Goal: Find specific page/section: Find specific page/section

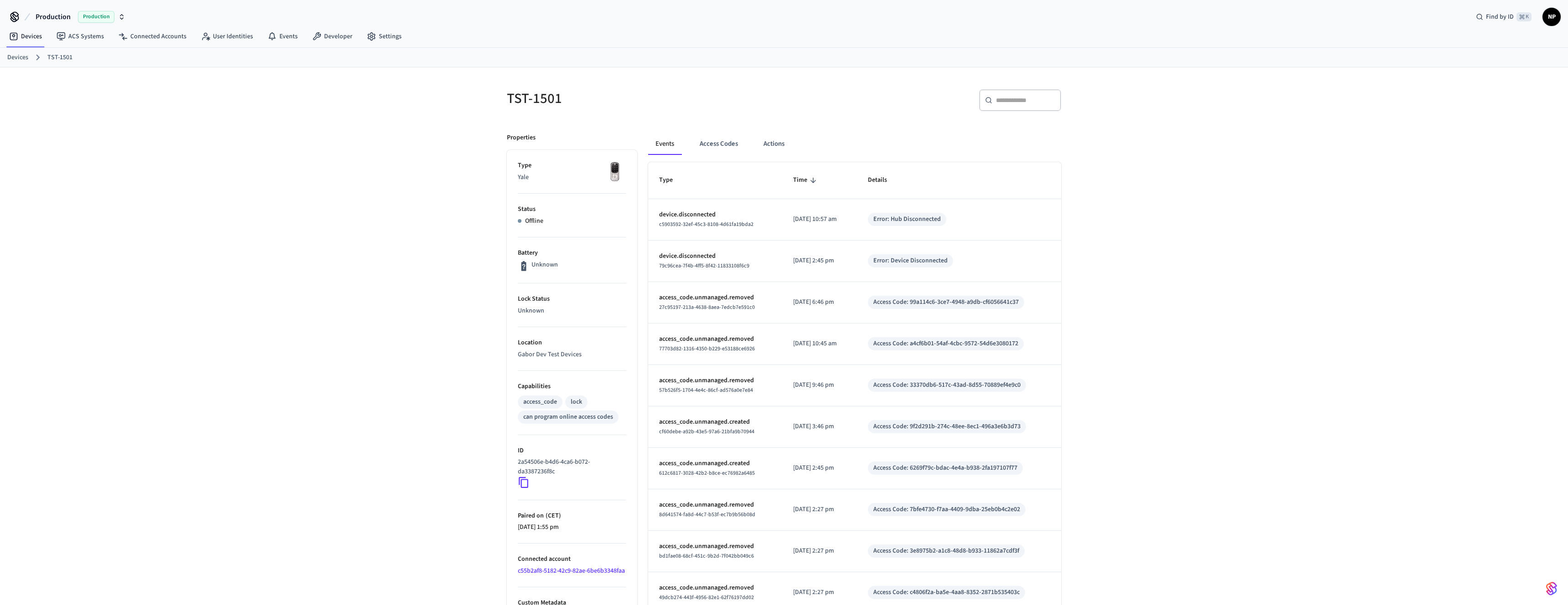
click at [10, 58] on link "Devices" at bounding box center [18, 58] width 21 height 10
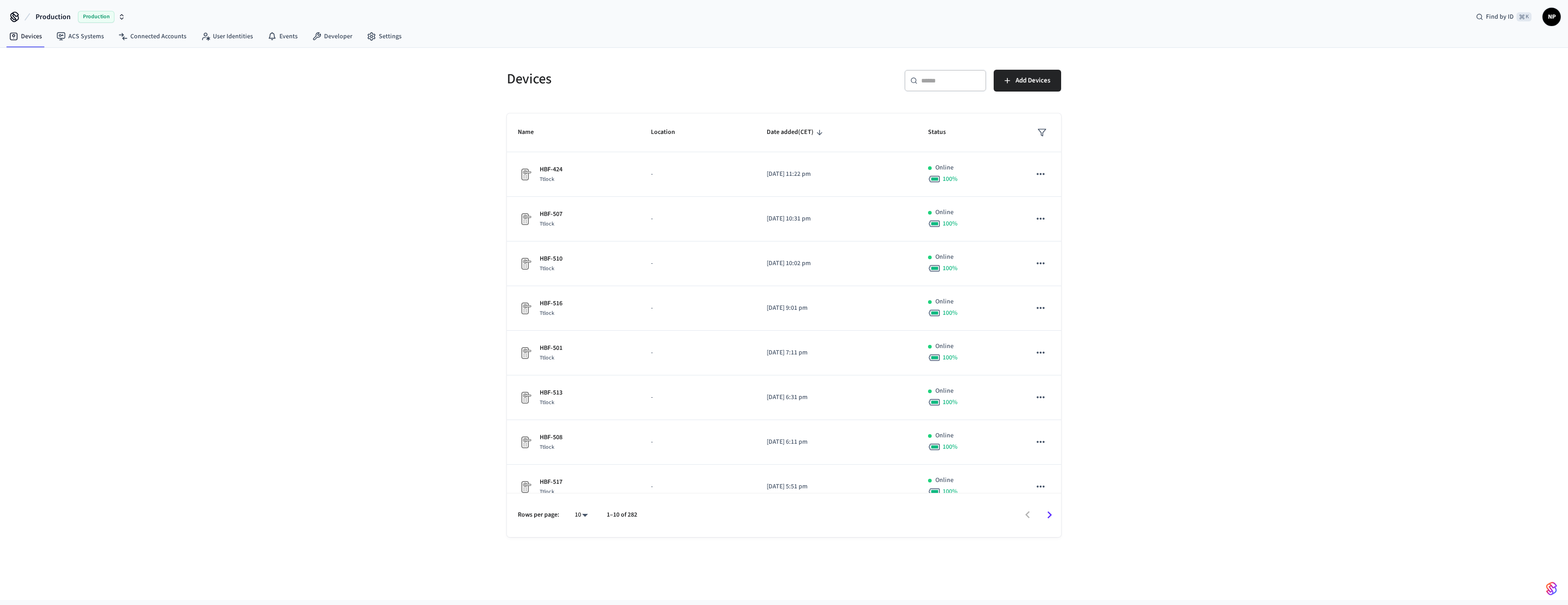
click at [943, 74] on div "​ ​" at bounding box center [945, 81] width 82 height 22
paste input "**********"
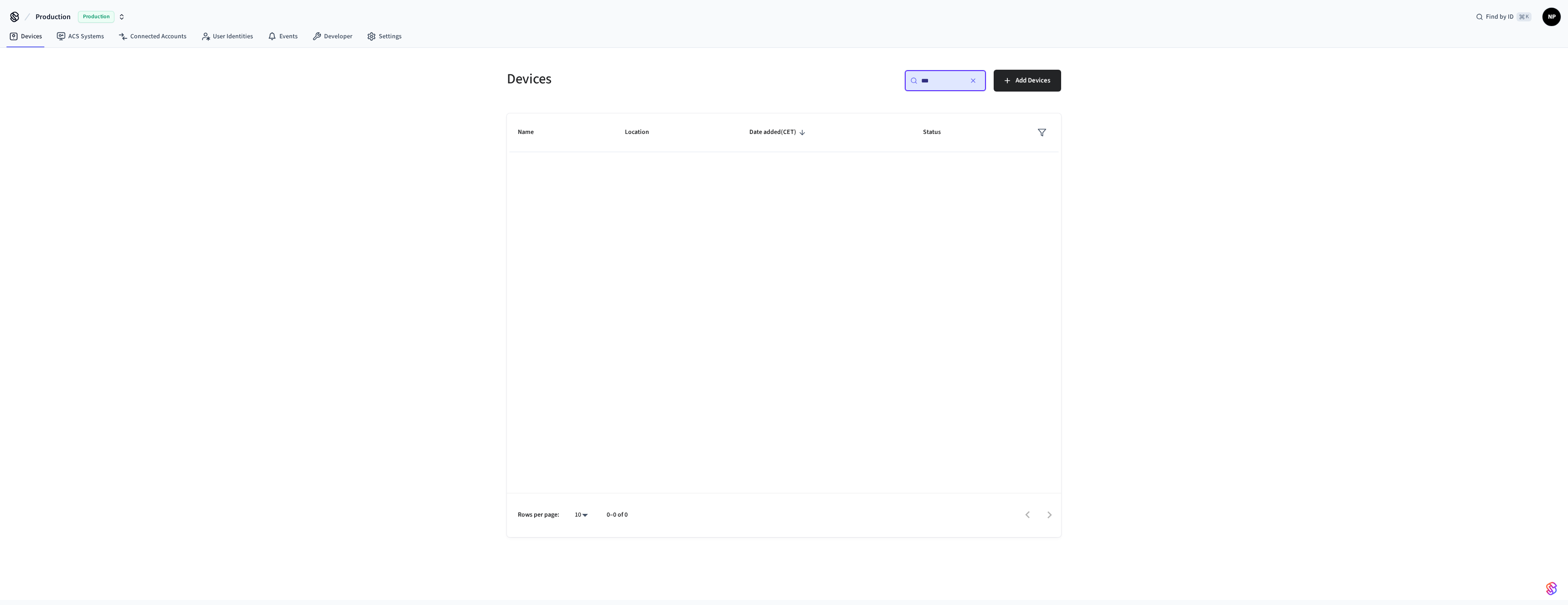
type input "***"
click at [65, 23] on button "Production Production" at bounding box center [80, 16] width 96 height 19
click at [44, 111] on span "Production" at bounding box center [35, 110] width 32 height 9
click at [974, 84] on icon "button" at bounding box center [973, 81] width 7 height 7
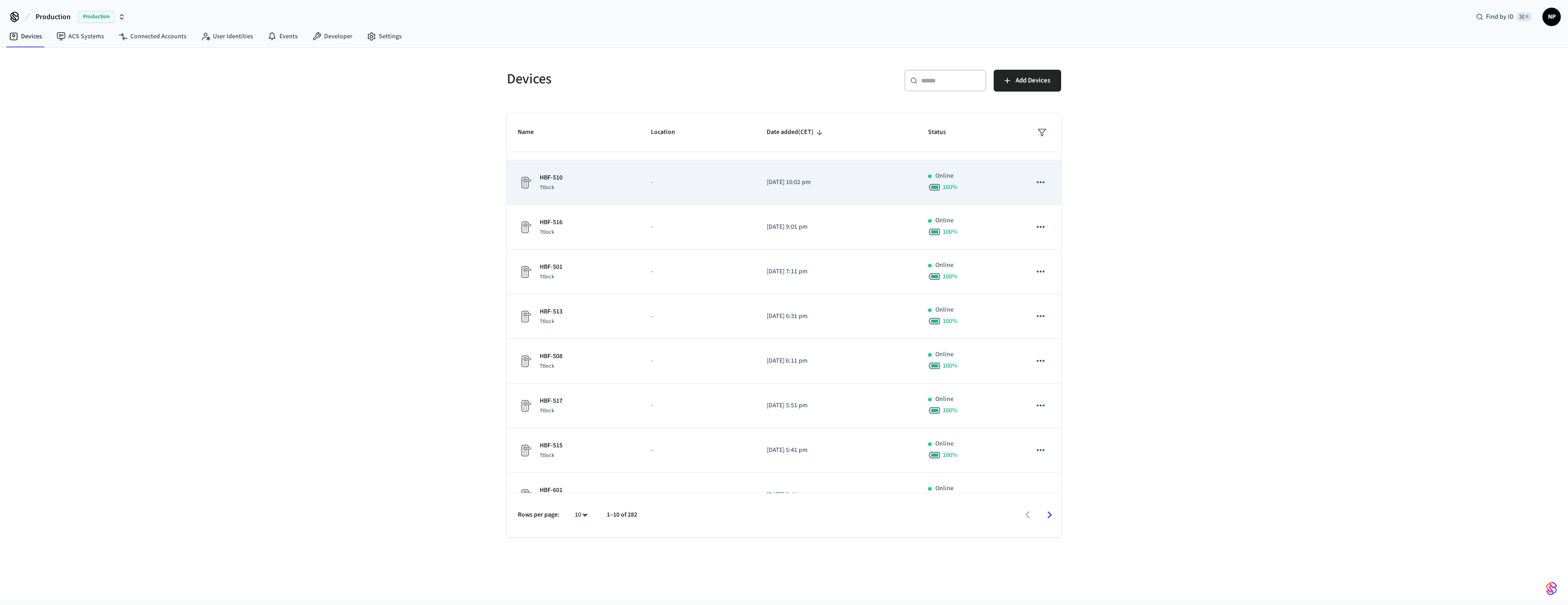
scroll to position [106, 0]
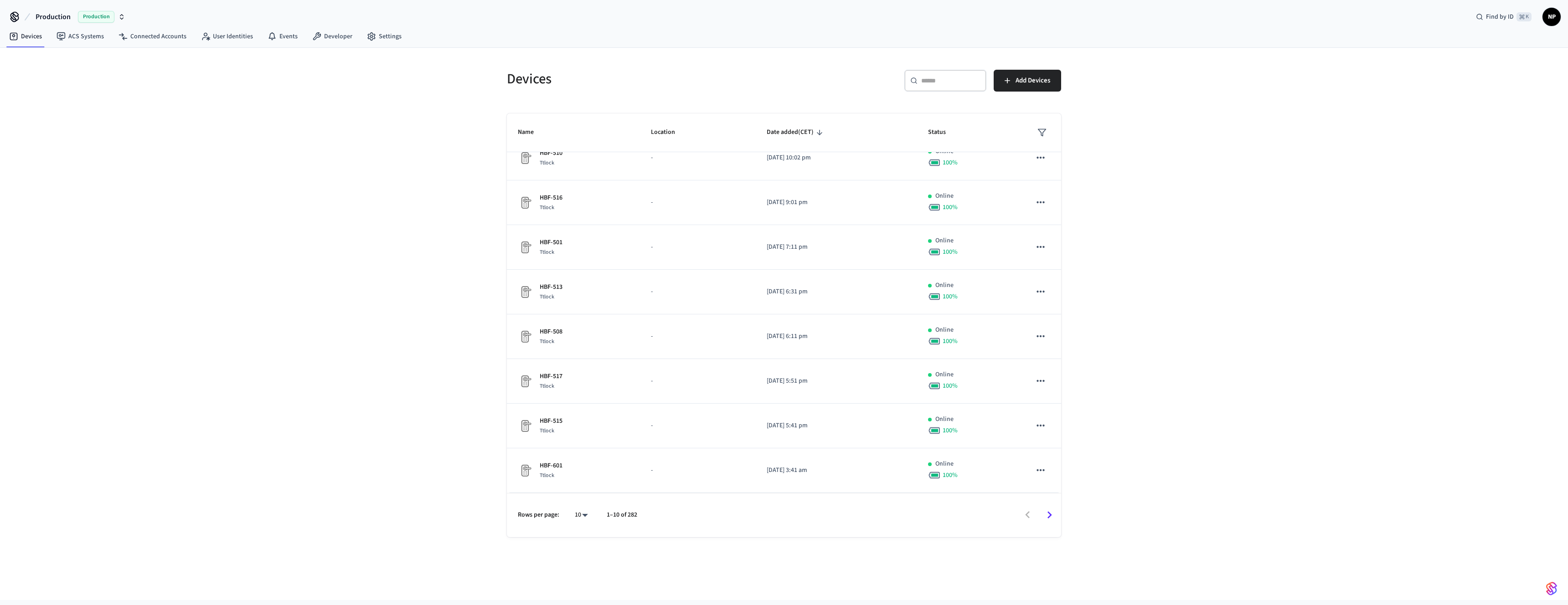
click at [1047, 511] on icon "Go to next page" at bounding box center [1049, 515] width 14 height 14
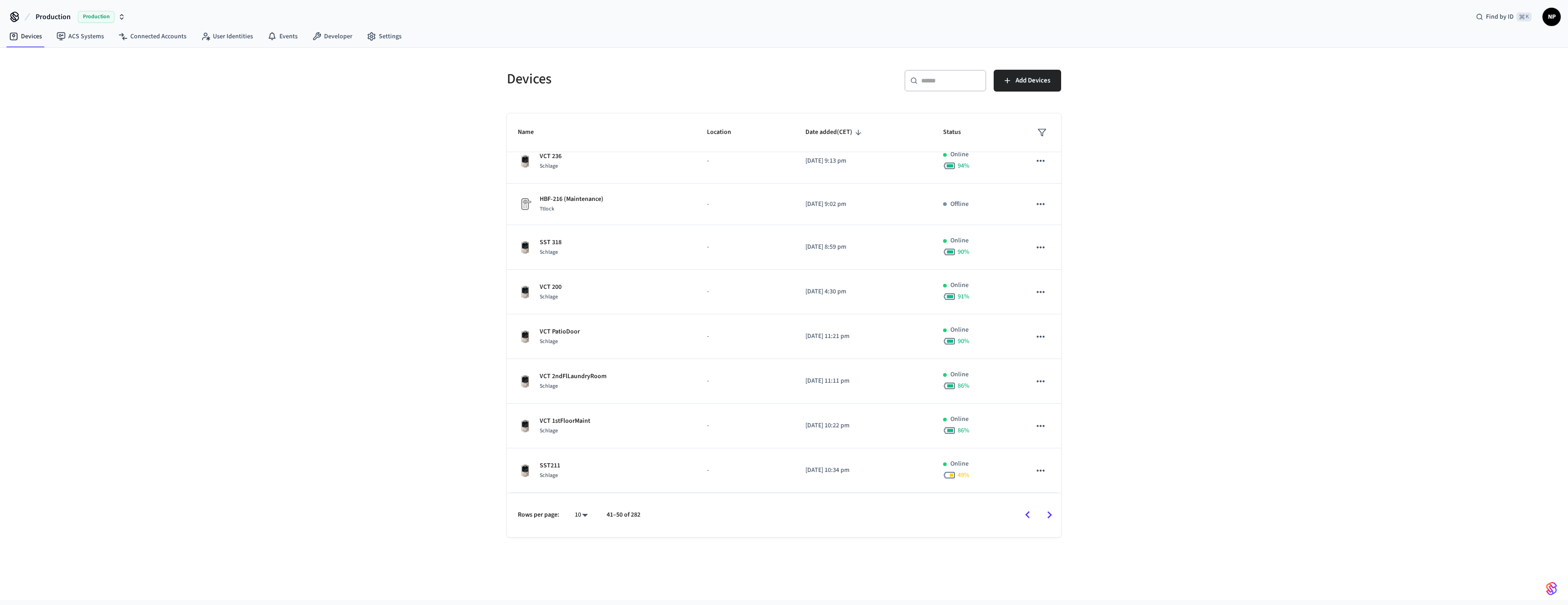
click at [1047, 511] on icon "Go to next page" at bounding box center [1049, 515] width 14 height 14
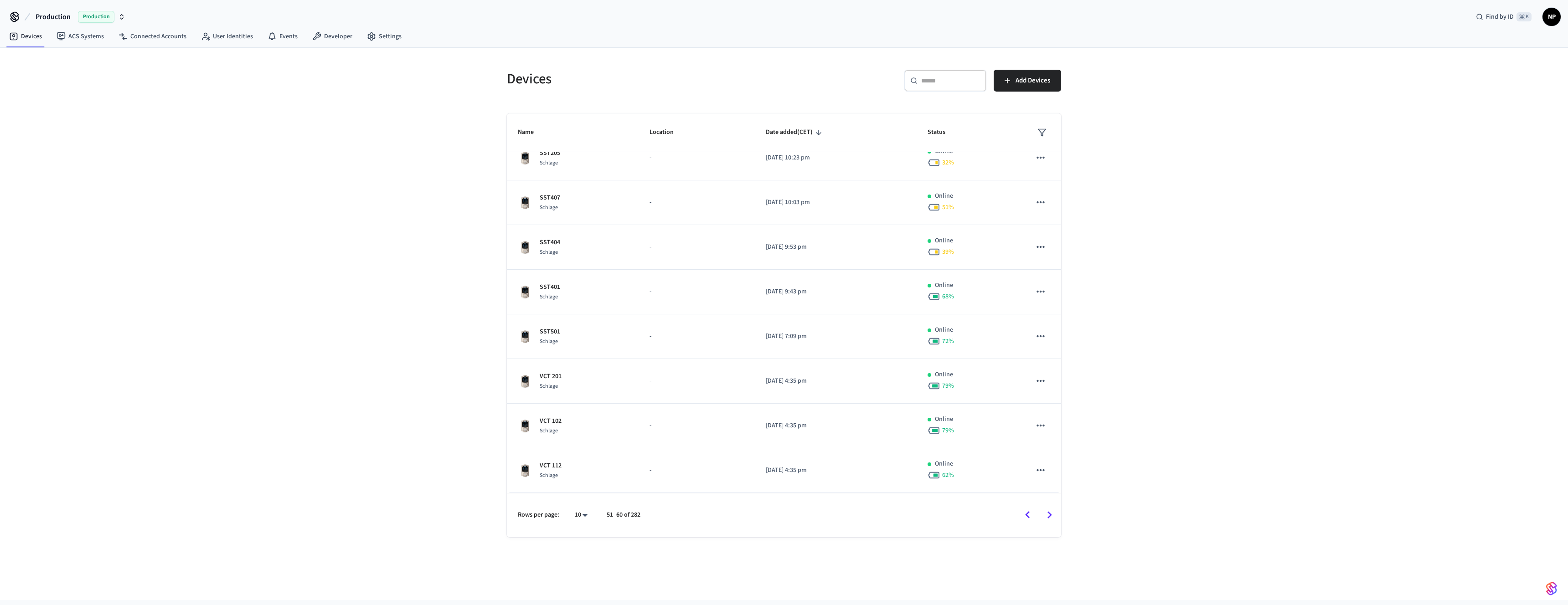
click at [1047, 511] on icon "Go to next page" at bounding box center [1049, 515] width 14 height 14
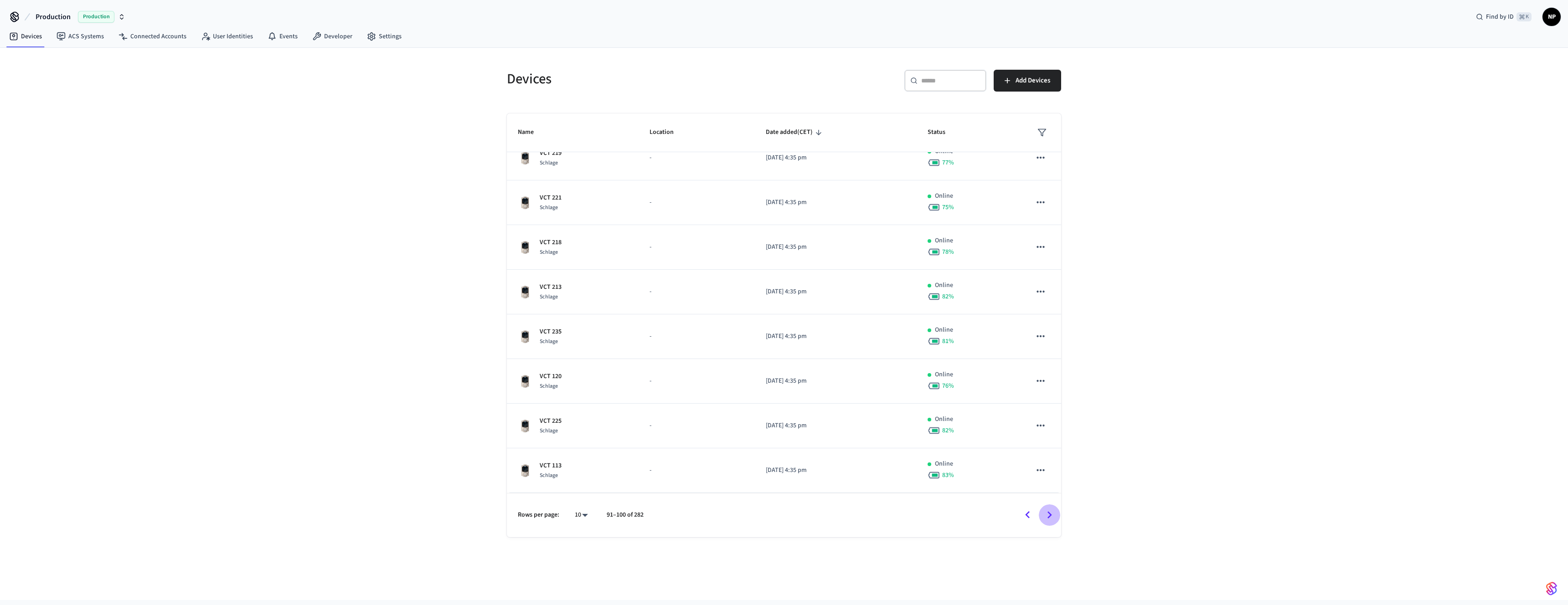
click at [1047, 511] on icon "Go to next page" at bounding box center [1049, 515] width 14 height 14
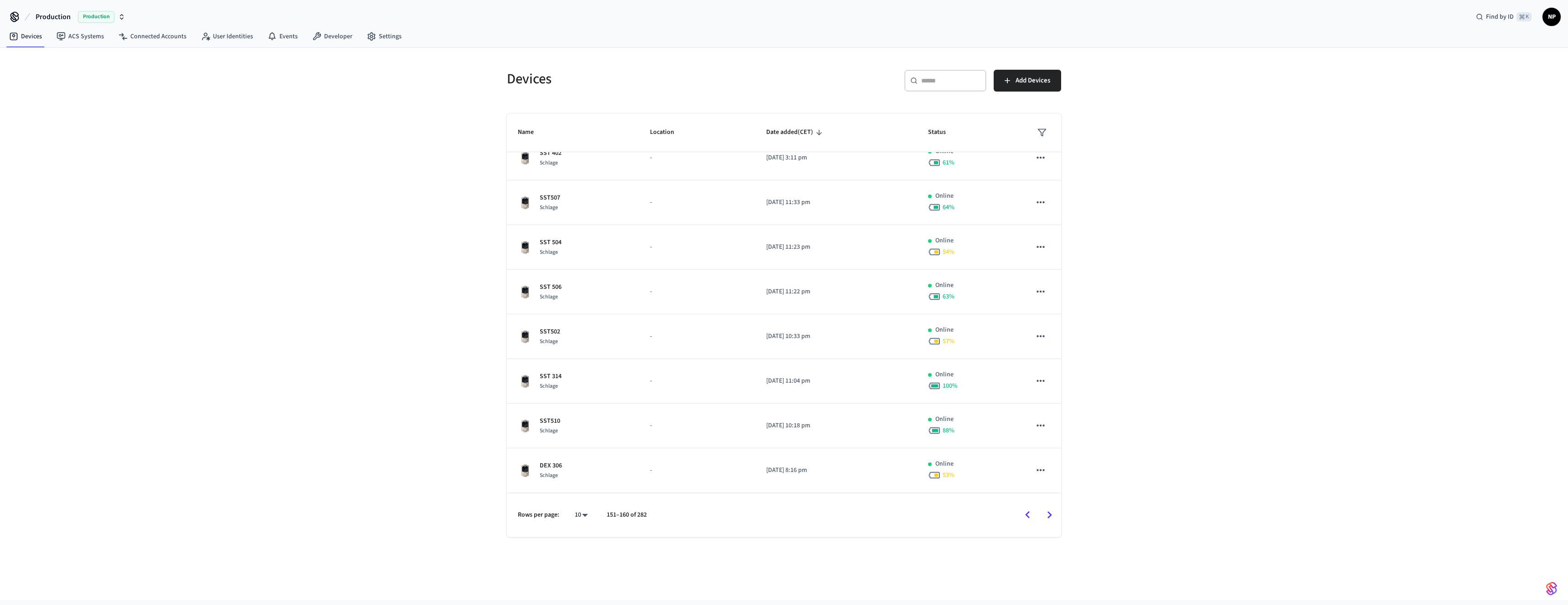
click at [1047, 511] on icon "Go to next page" at bounding box center [1049, 515] width 14 height 14
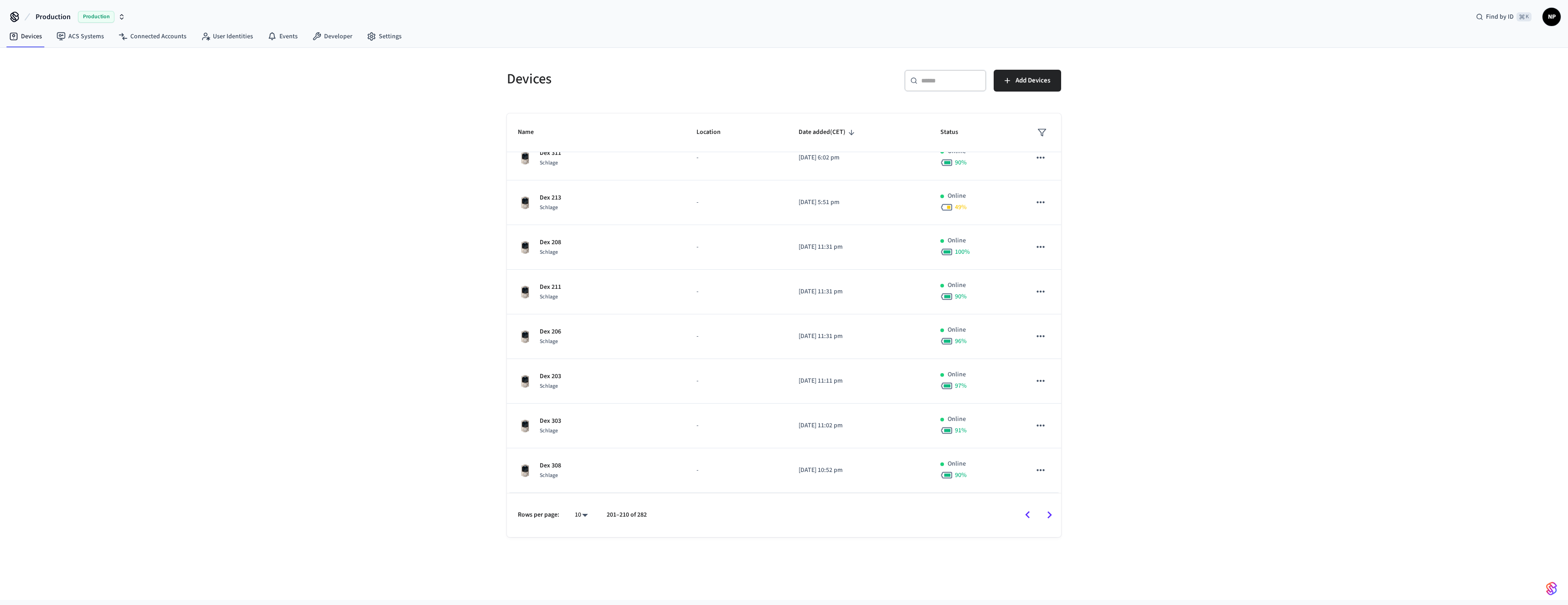
click at [945, 85] on div "​ ​" at bounding box center [945, 81] width 82 height 22
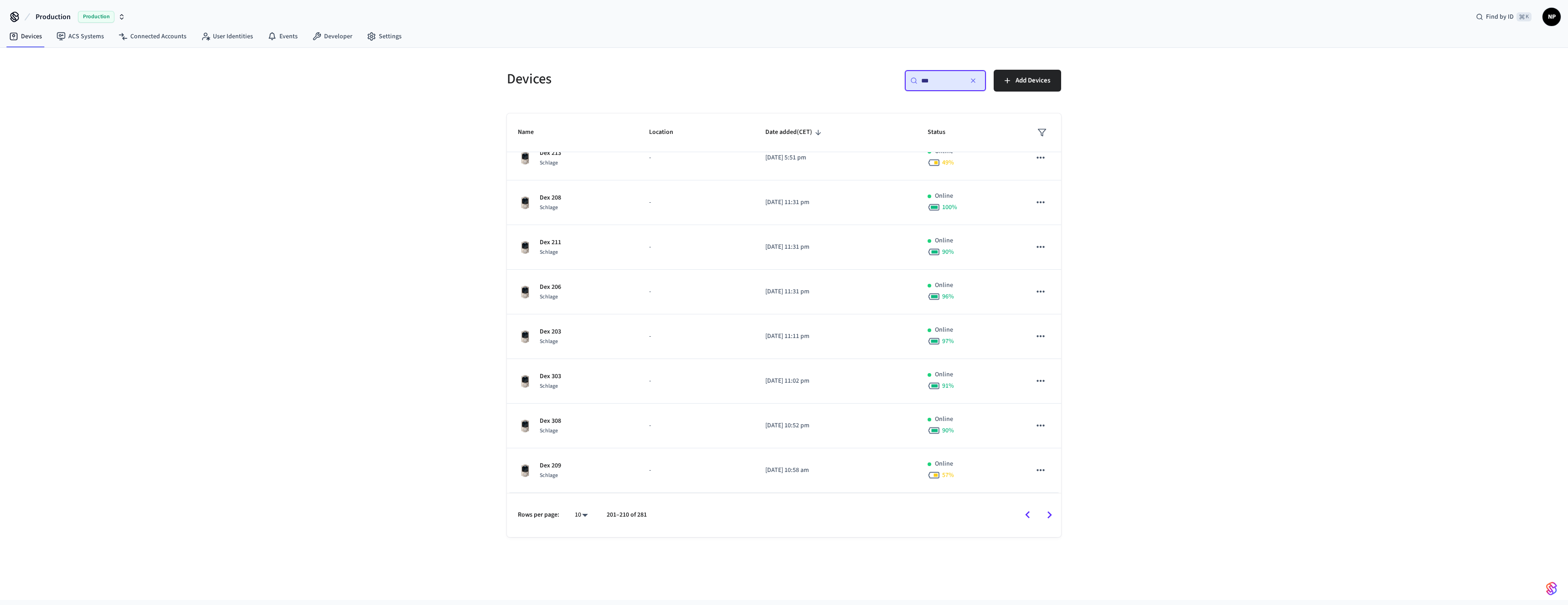
scroll to position [0, 0]
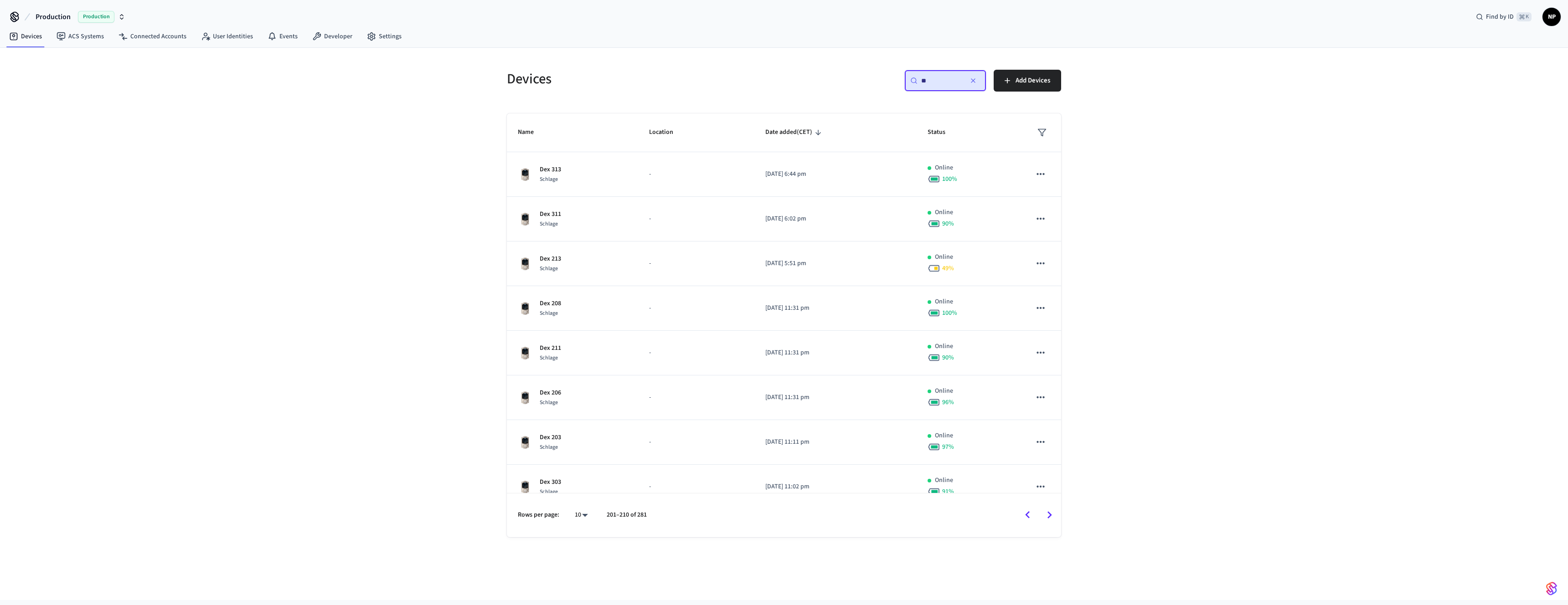
type input "***"
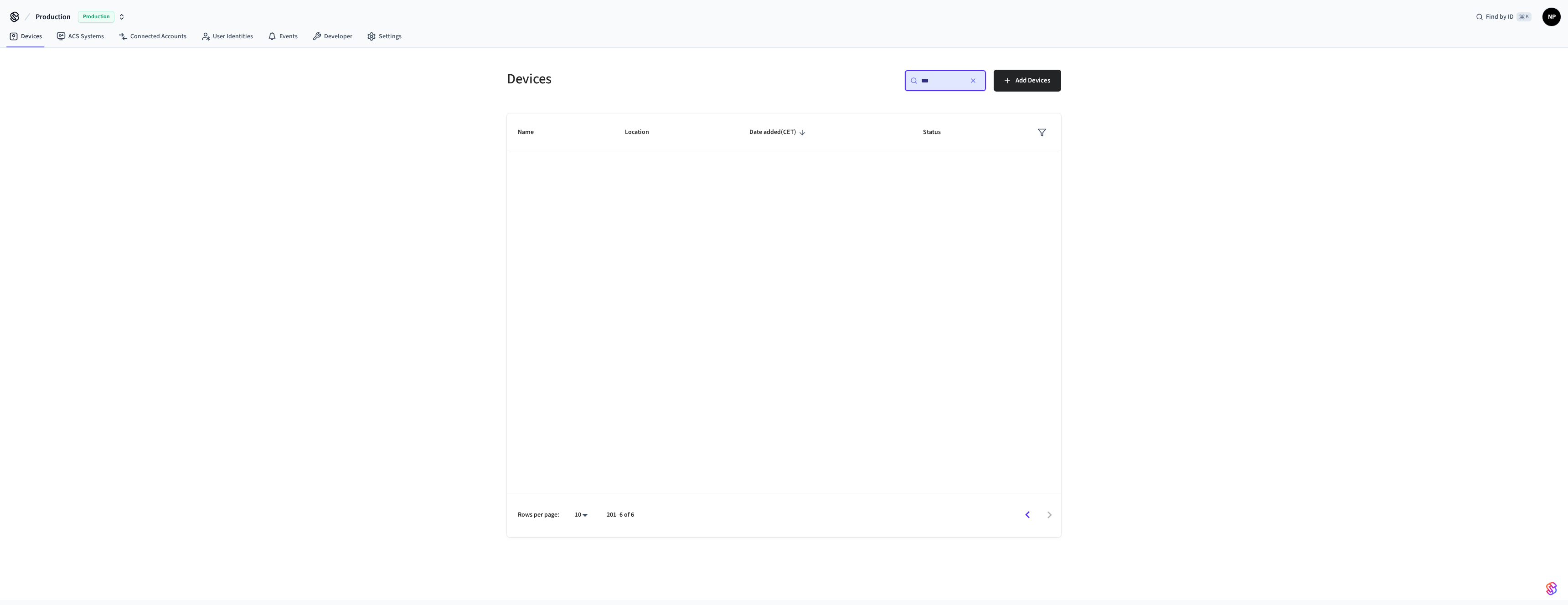
type input "***"
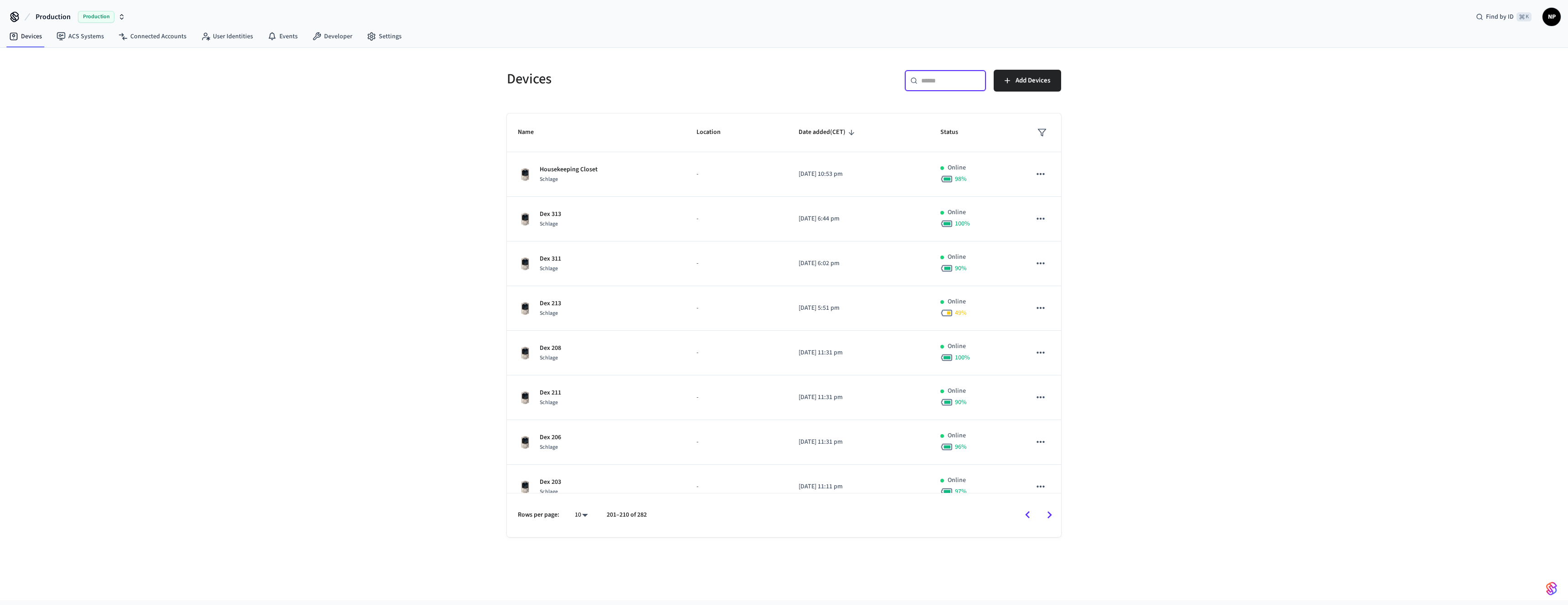
click at [578, 520] on body "Production Production Find by ID ⌘ K NP Devices ACS Systems Connected Accounts …" at bounding box center [784, 300] width 1568 height 600
click at [585, 575] on li "All" at bounding box center [578, 579] width 24 height 24
type input "**"
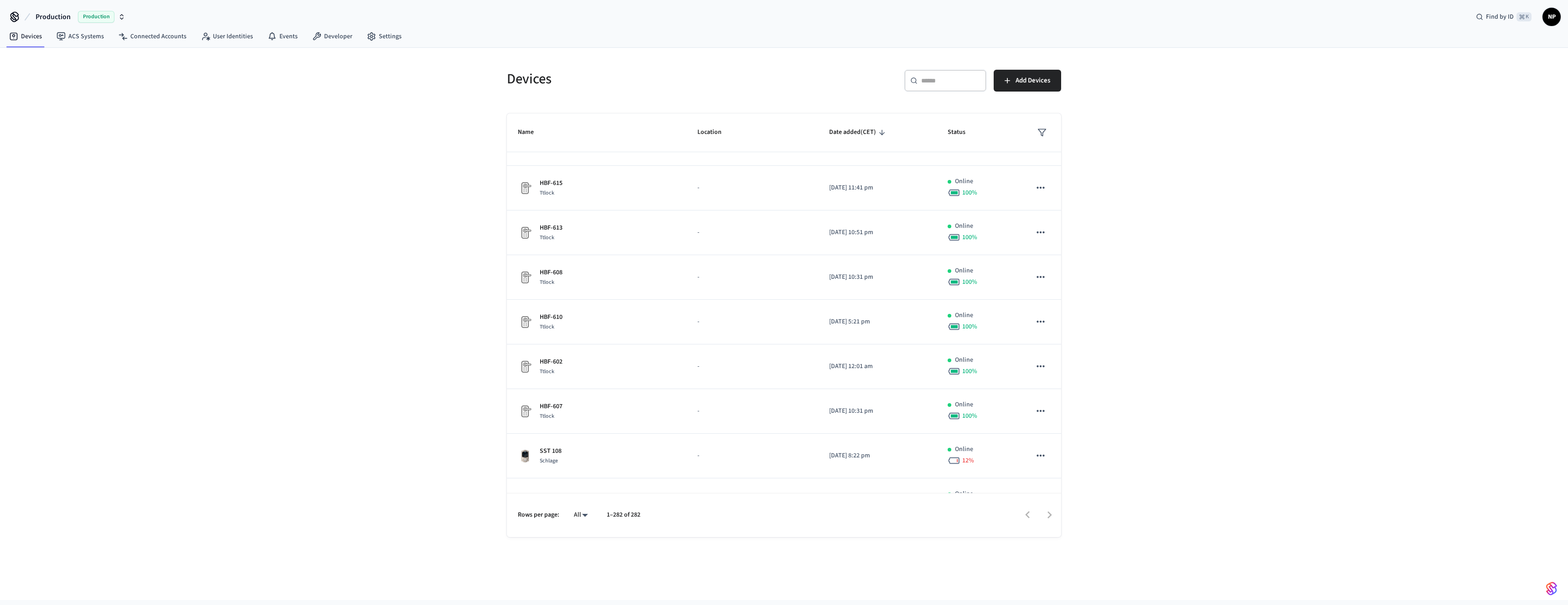
scroll to position [1246, 0]
click at [533, 133] on span "Name" at bounding box center [532, 132] width 28 height 14
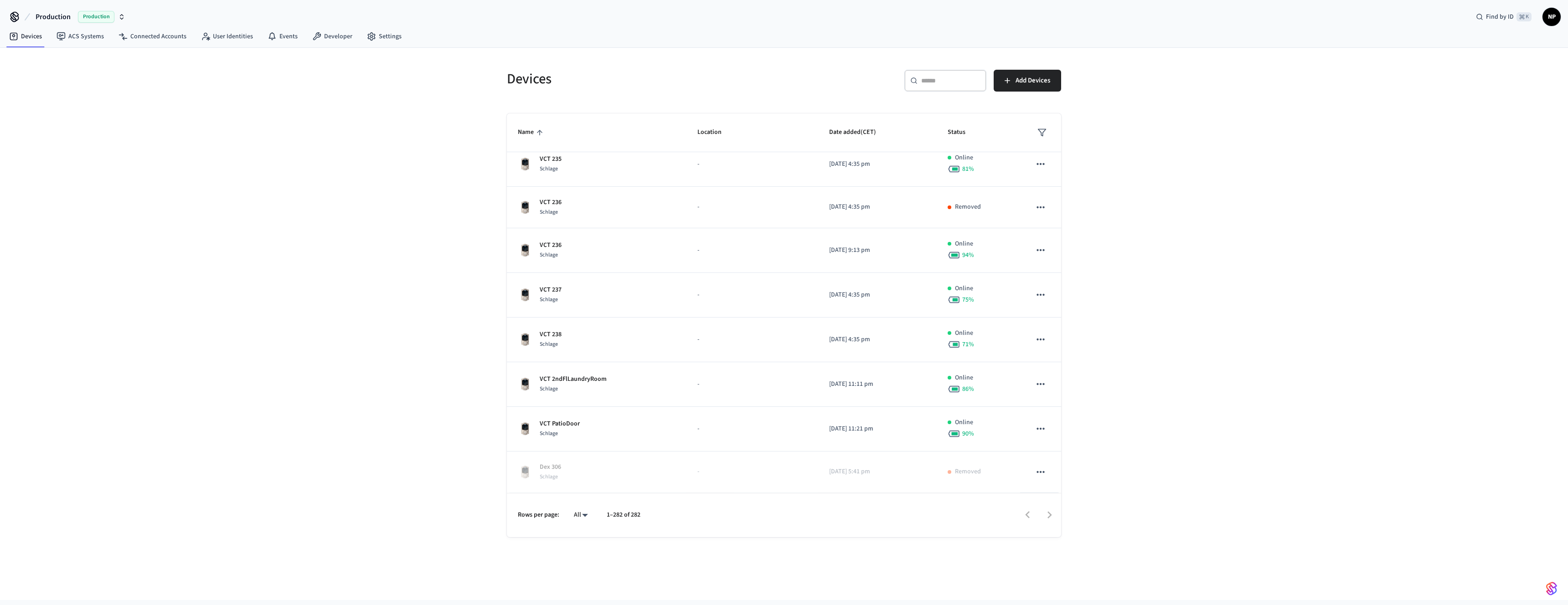
click at [927, 79] on input "text" at bounding box center [950, 80] width 59 height 9
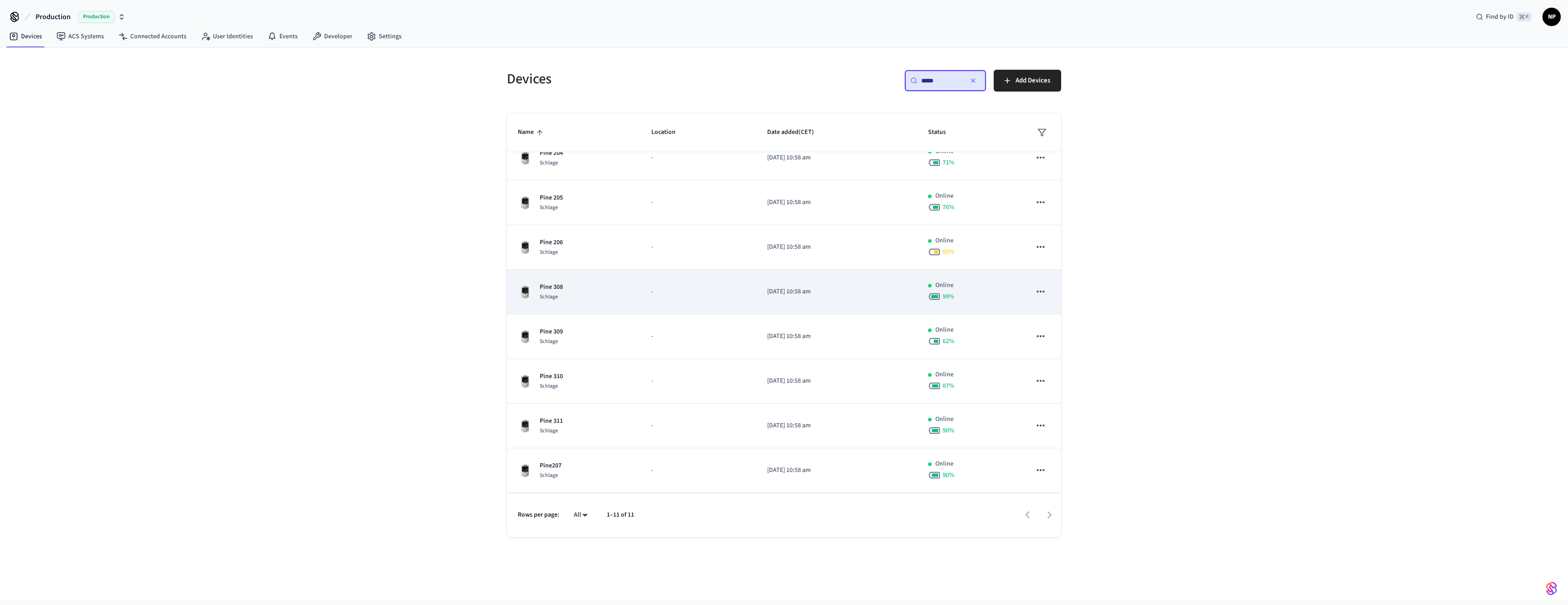
scroll to position [0, 0]
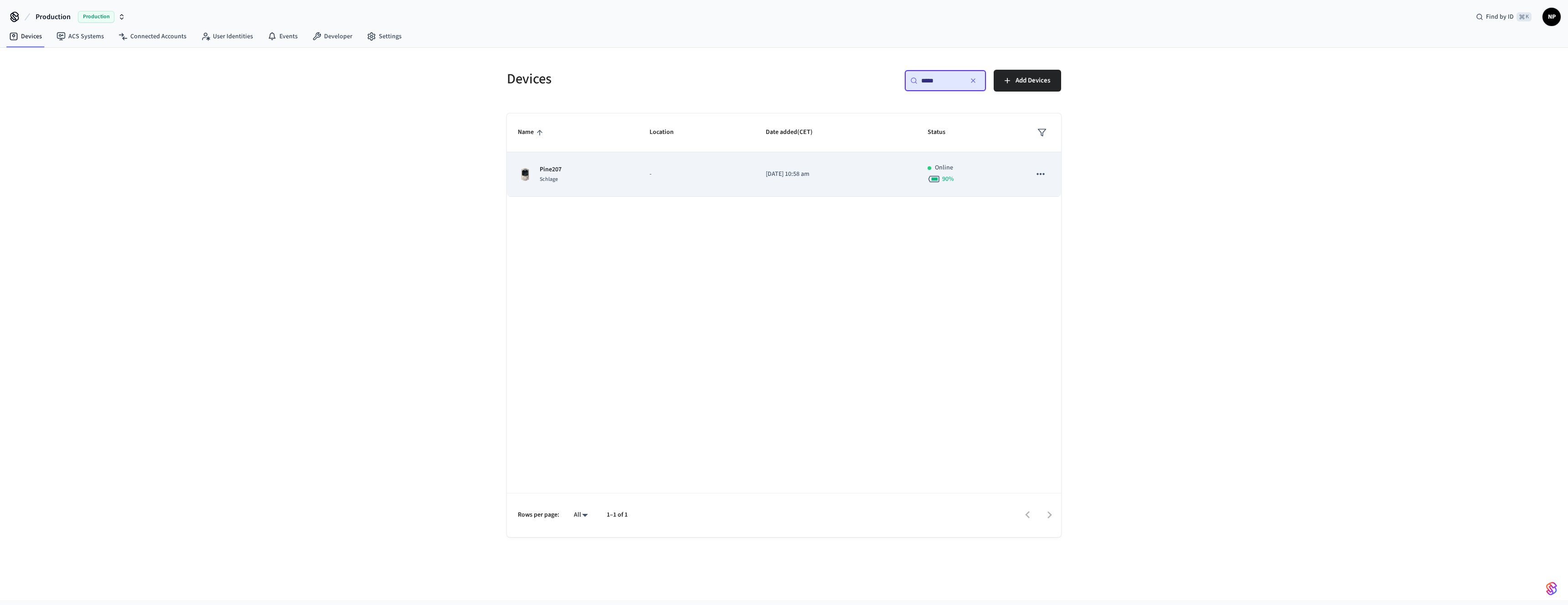
type input "*****"
click at [548, 169] on p "Pine207" at bounding box center [551, 170] width 22 height 10
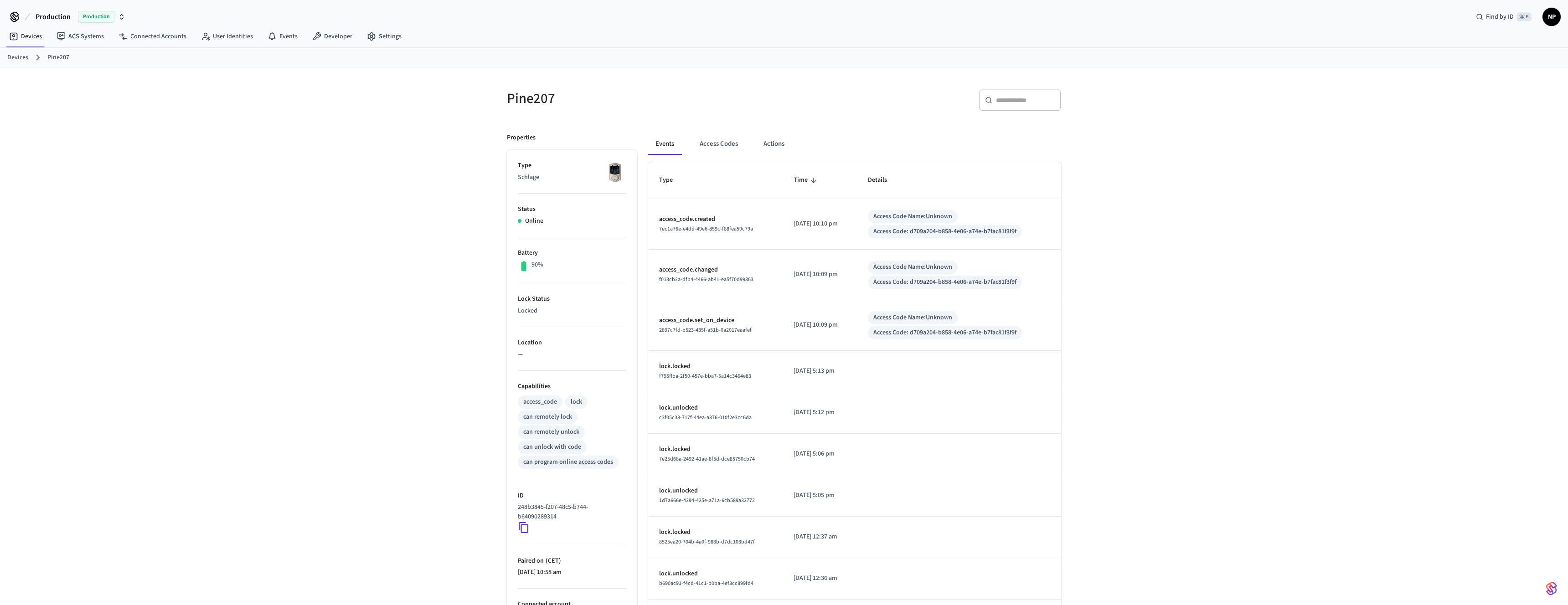
scroll to position [80, 0]
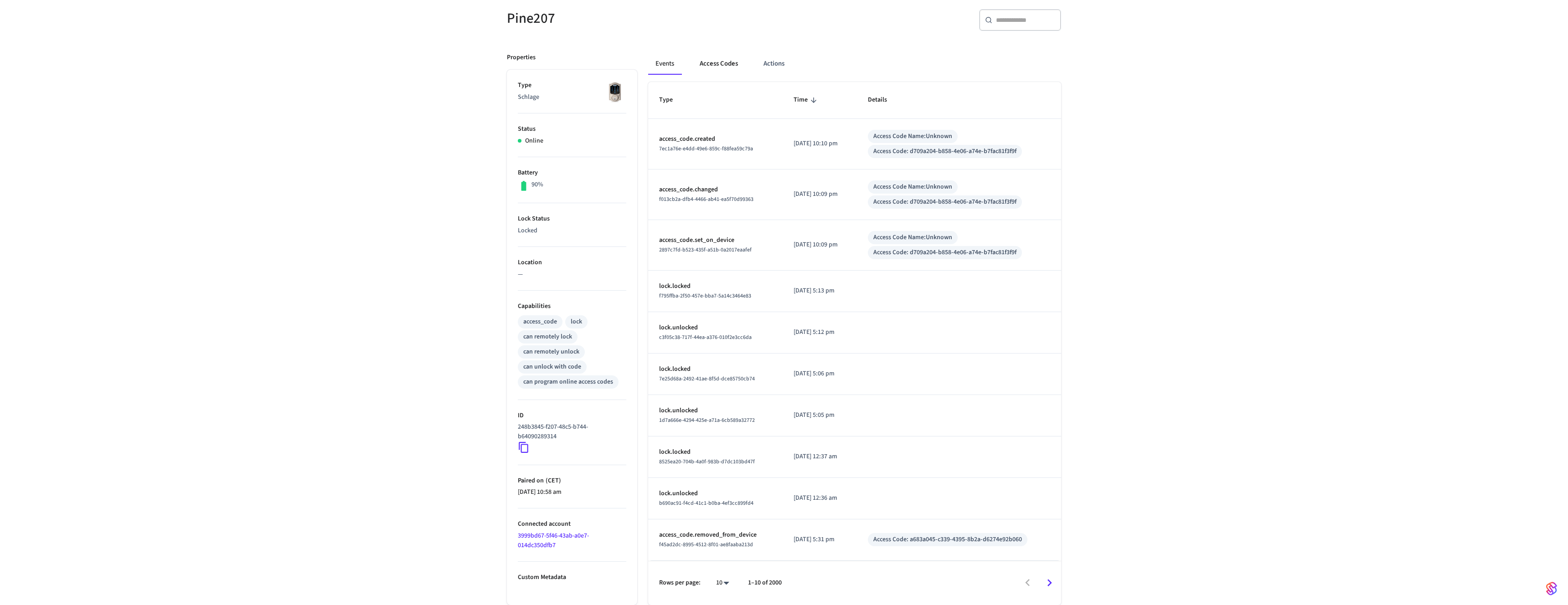
click at [723, 60] on button "Access Codes" at bounding box center [718, 64] width 53 height 22
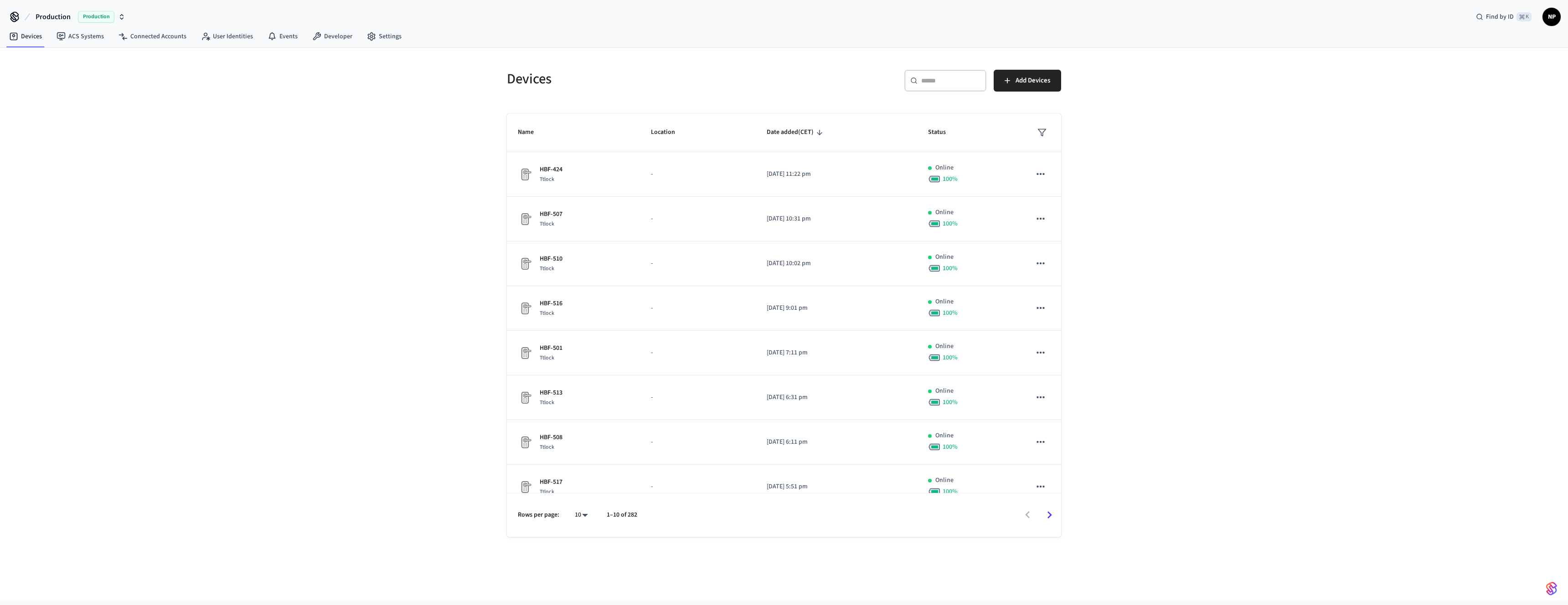
click at [941, 81] on input "text" at bounding box center [950, 80] width 59 height 9
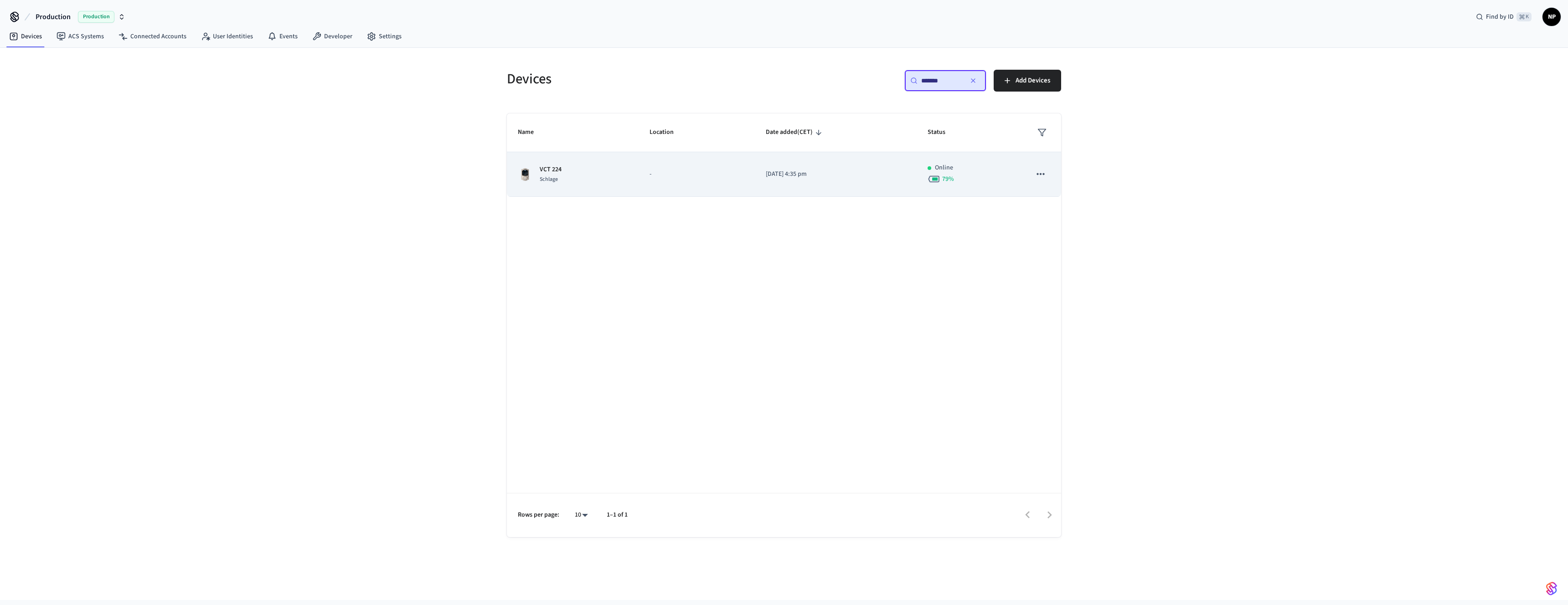
type input "*******"
click at [561, 173] on p "VCT 224" at bounding box center [551, 170] width 22 height 10
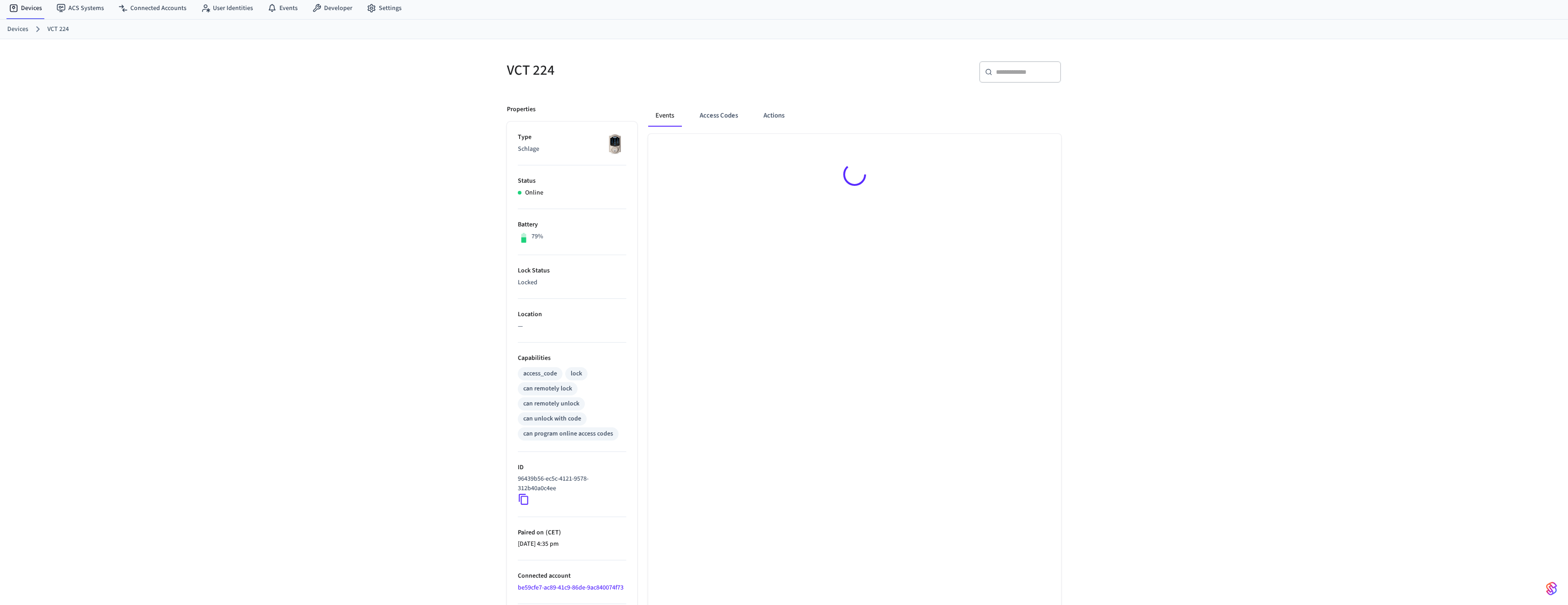
scroll to position [61, 0]
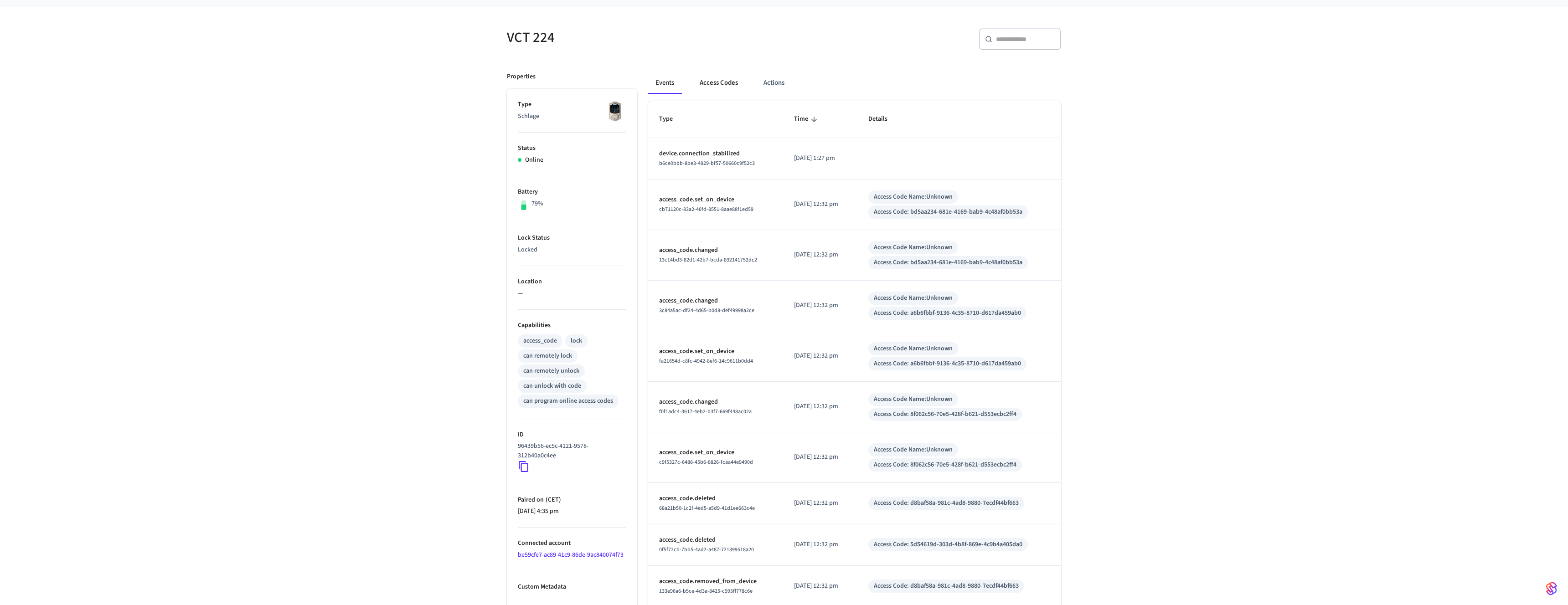
click at [716, 78] on button "Access Codes" at bounding box center [718, 83] width 53 height 22
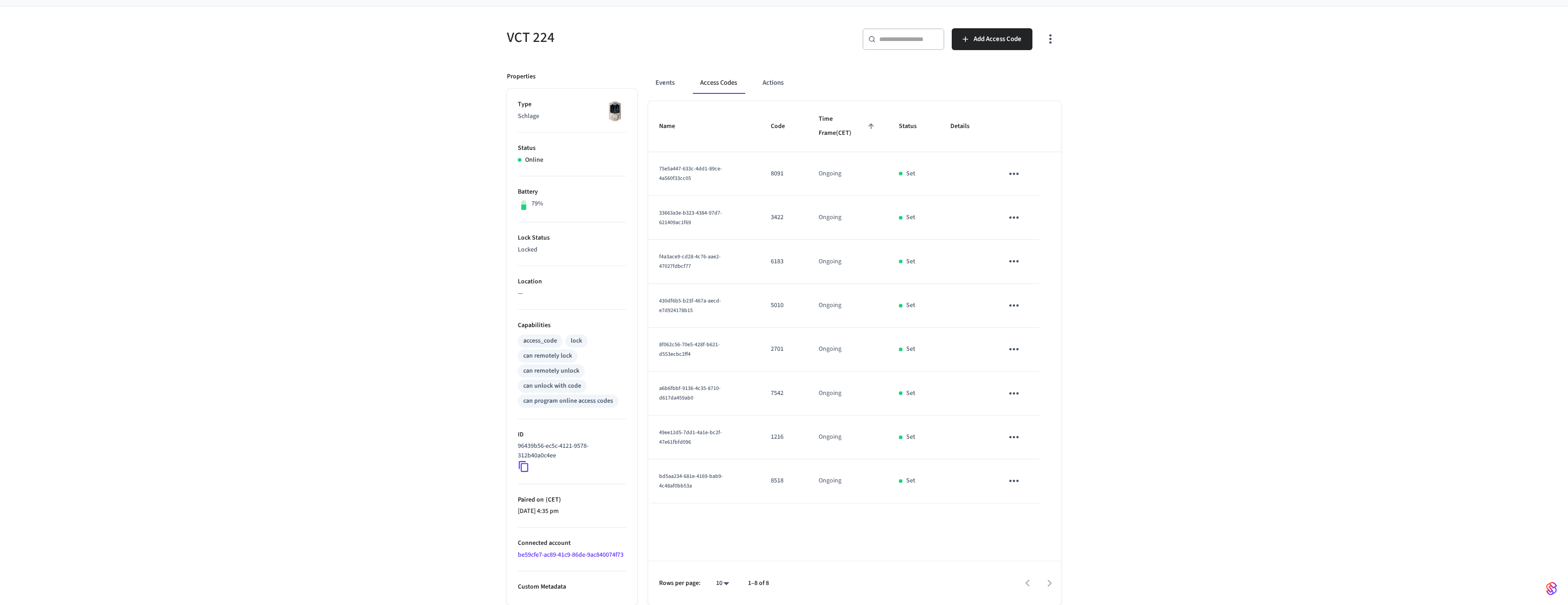
click at [902, 44] on div "​ ​" at bounding box center [903, 39] width 82 height 22
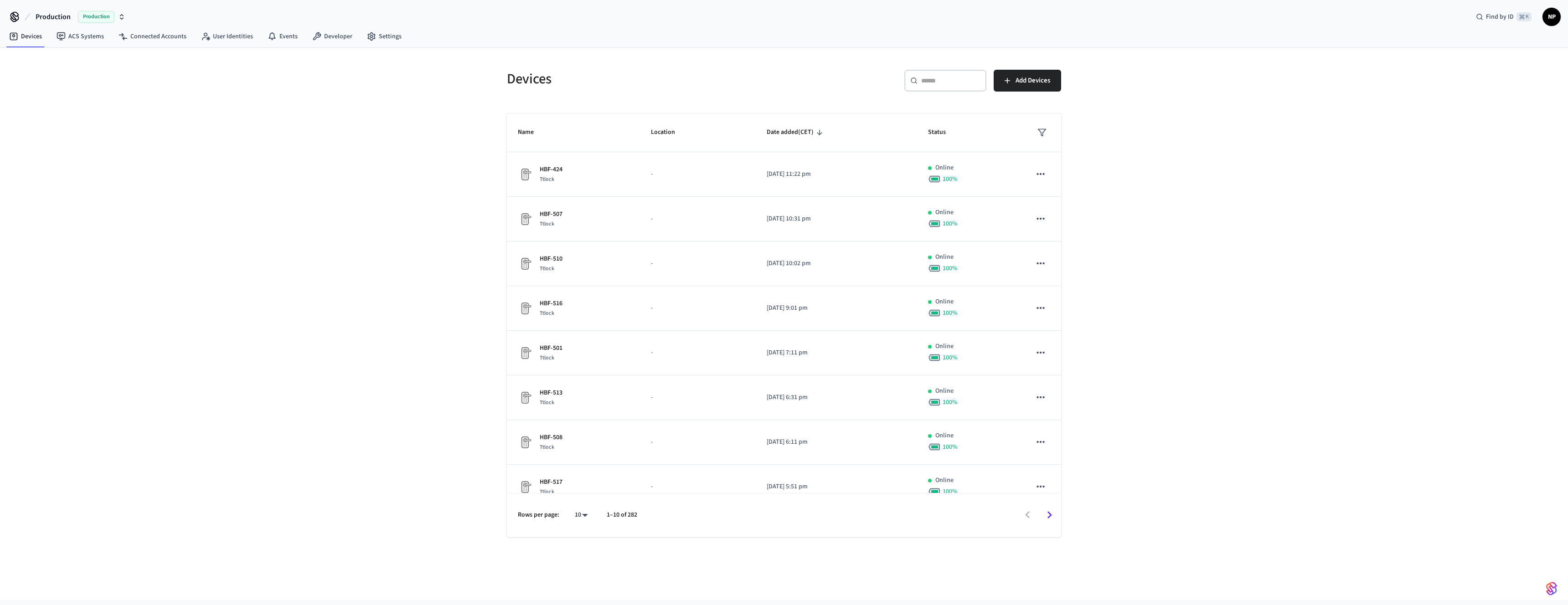
click at [971, 82] on input "text" at bounding box center [950, 80] width 59 height 9
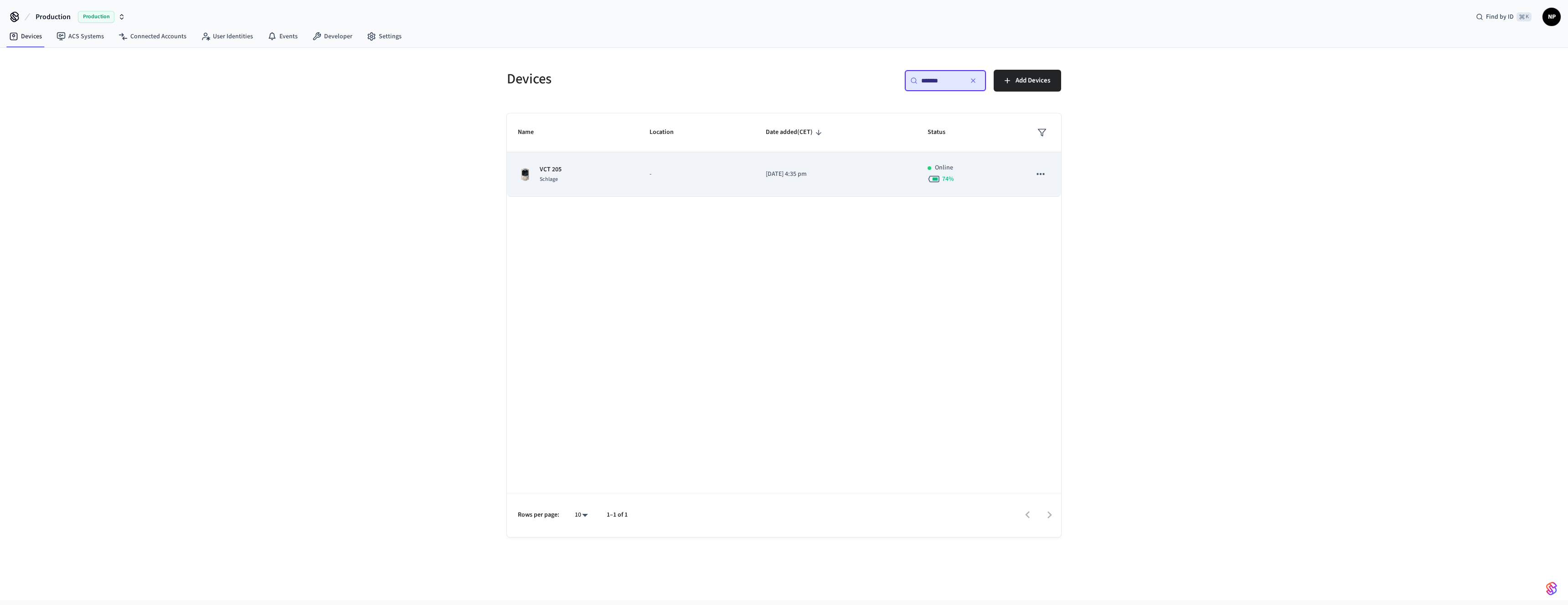
type input "*******"
click at [555, 168] on p "VCT 205" at bounding box center [551, 170] width 22 height 10
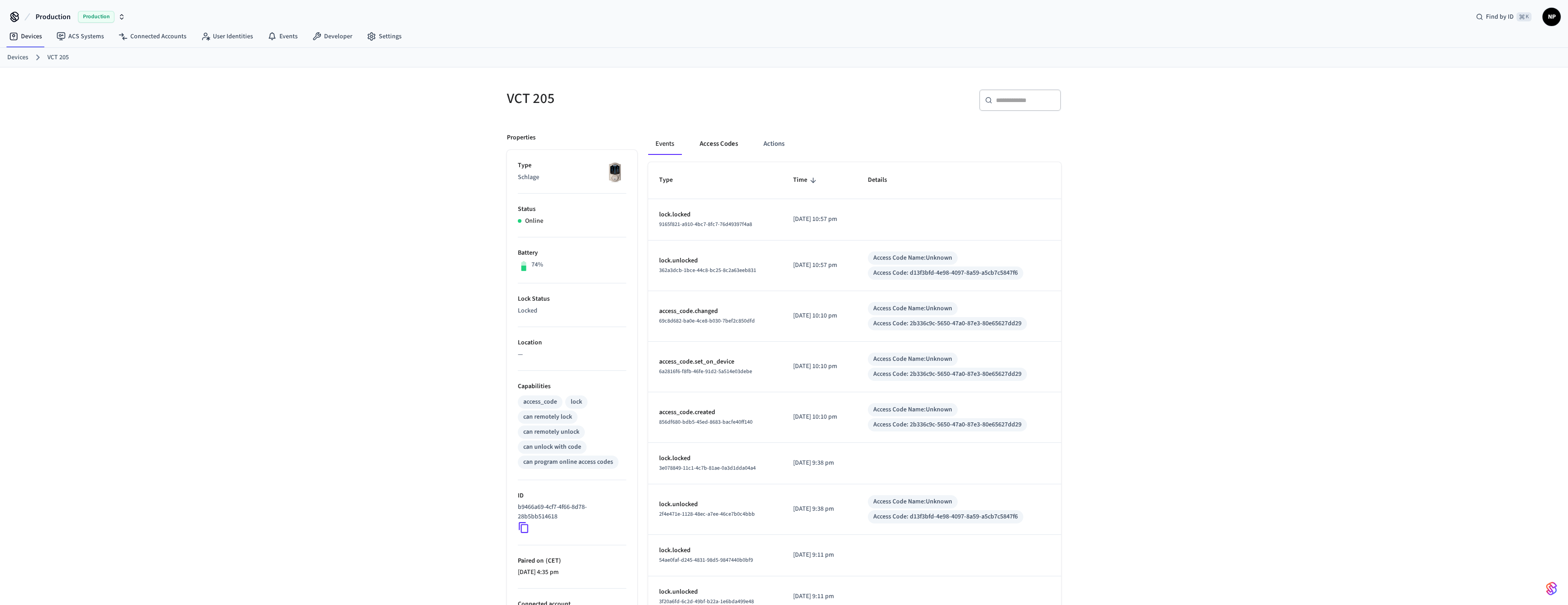
click at [720, 143] on button "Access Codes" at bounding box center [718, 144] width 53 height 22
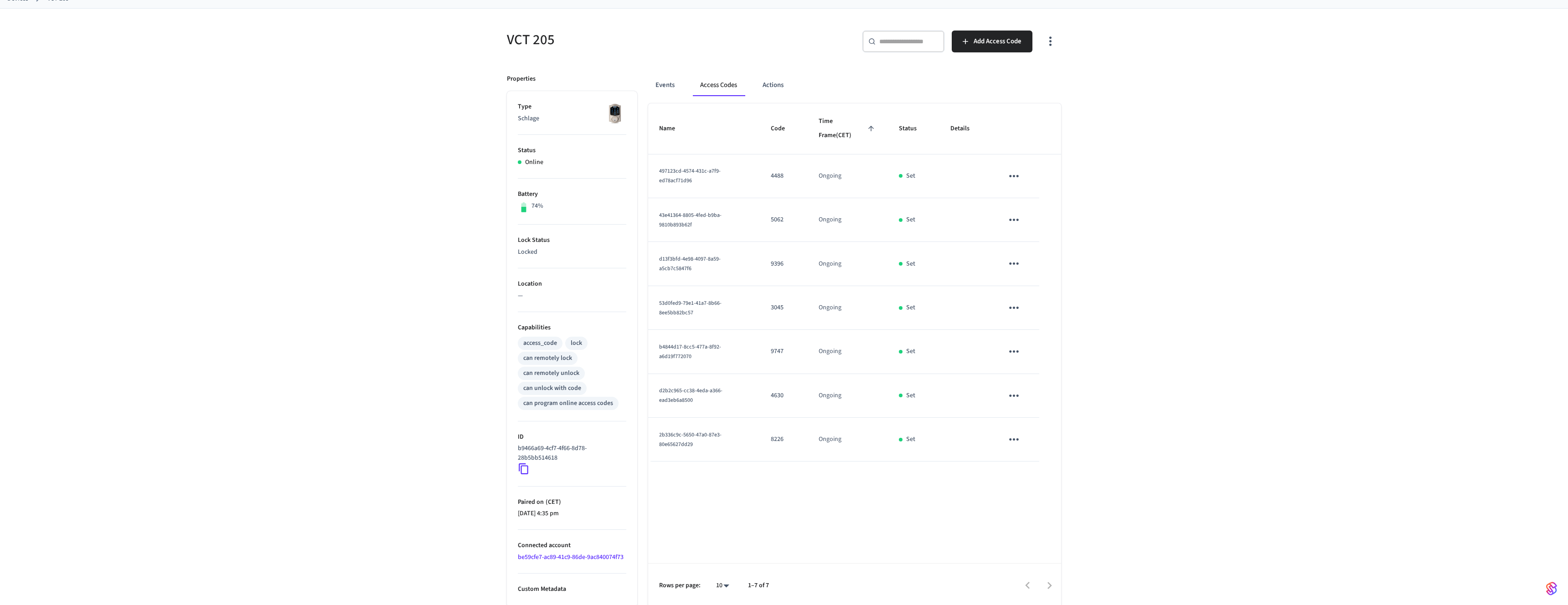
scroll to position [61, 0]
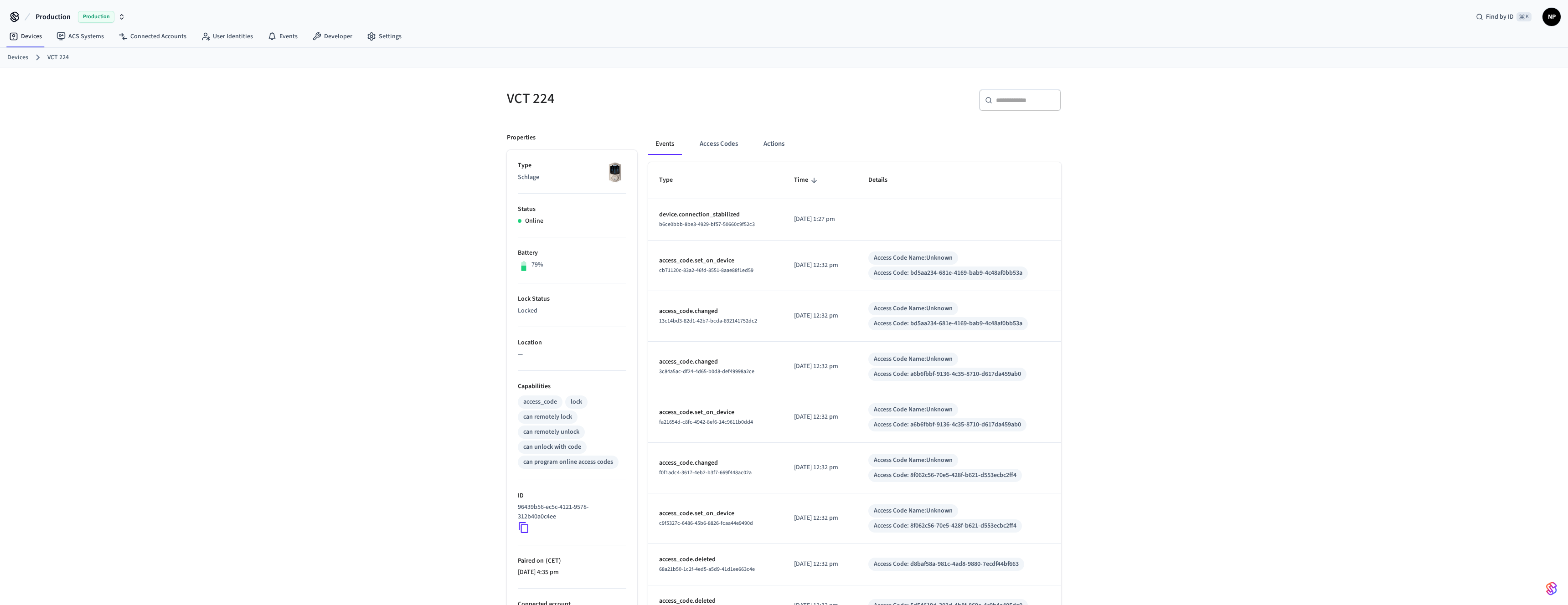
click at [467, 431] on div "VCT 224 ​ ​ Properties Type Schlage Status Online Battery 79% Lock Status Locke…" at bounding box center [784, 390] width 1568 height 645
click at [400, 452] on div "VCT 224 ​ ​ Properties Type Schlage Status Online Battery 79% Lock Status Locke…" at bounding box center [784, 390] width 1568 height 645
